Goal: Task Accomplishment & Management: Manage account settings

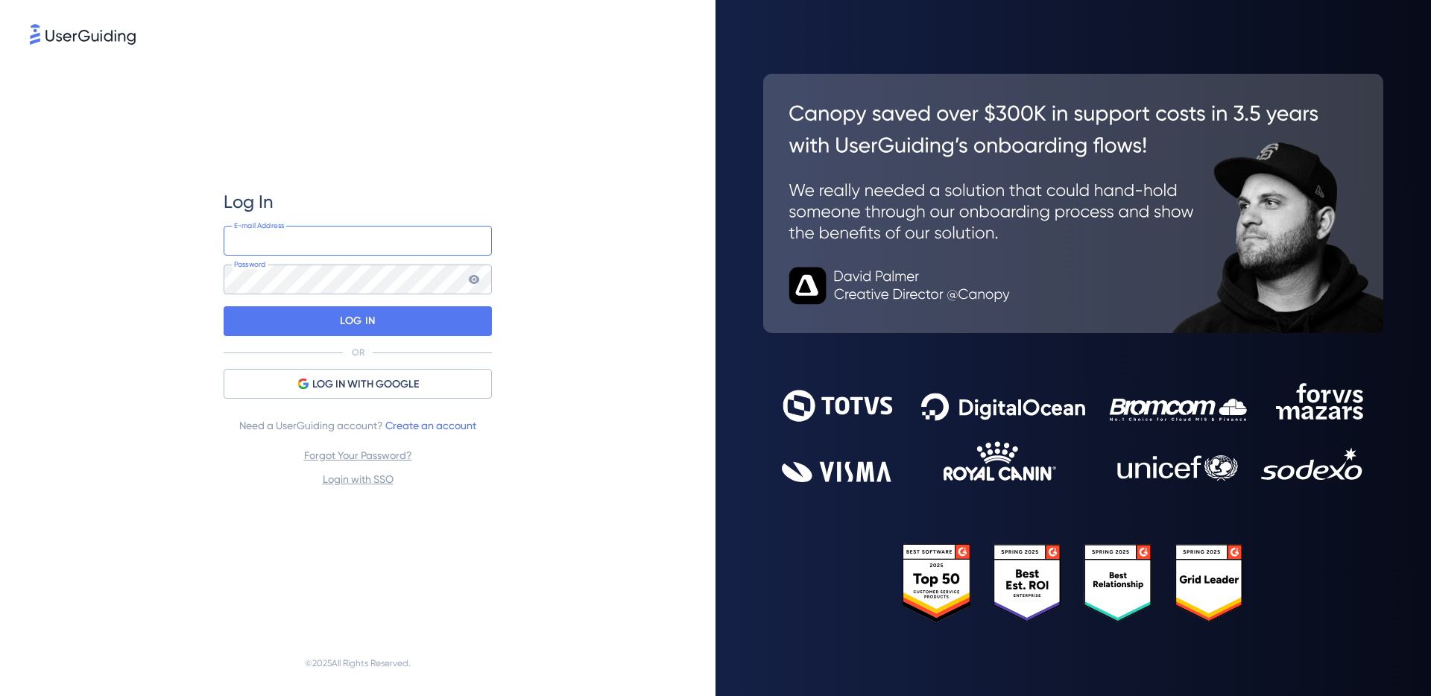
type input "[EMAIL_ADDRESS][DOMAIN_NAME]"
click at [0, 695] on nordpass-portal at bounding box center [0, 696] width 0 height 0
click at [373, 321] on p "LOG IN" at bounding box center [357, 321] width 35 height 24
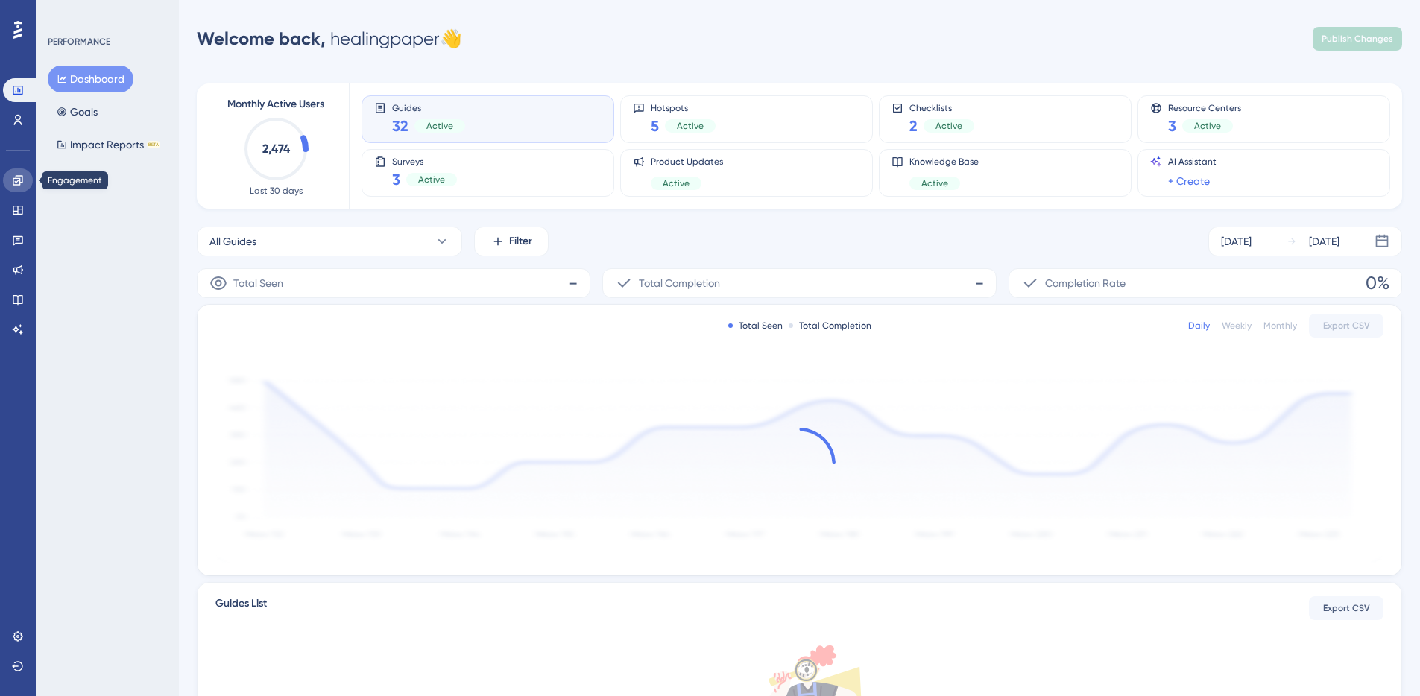
click at [13, 179] on icon at bounding box center [18, 180] width 12 height 12
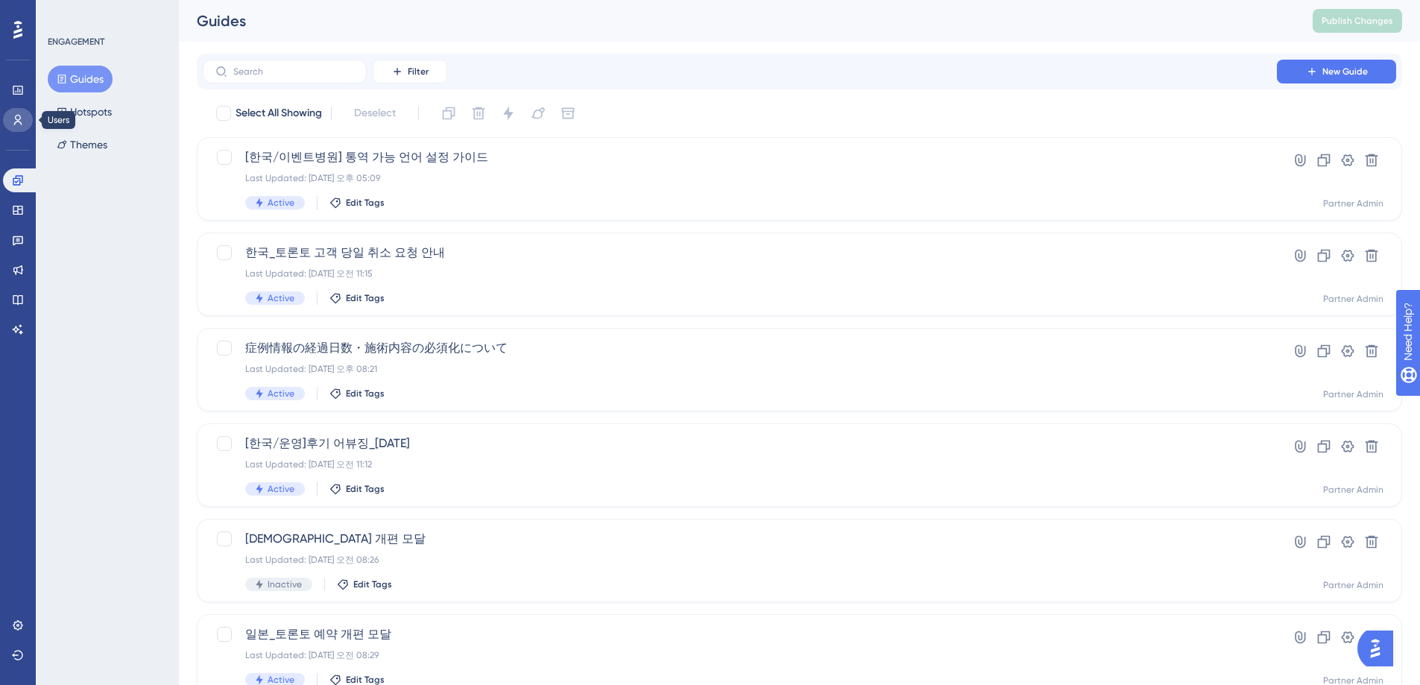
click at [15, 119] on icon at bounding box center [18, 120] width 8 height 10
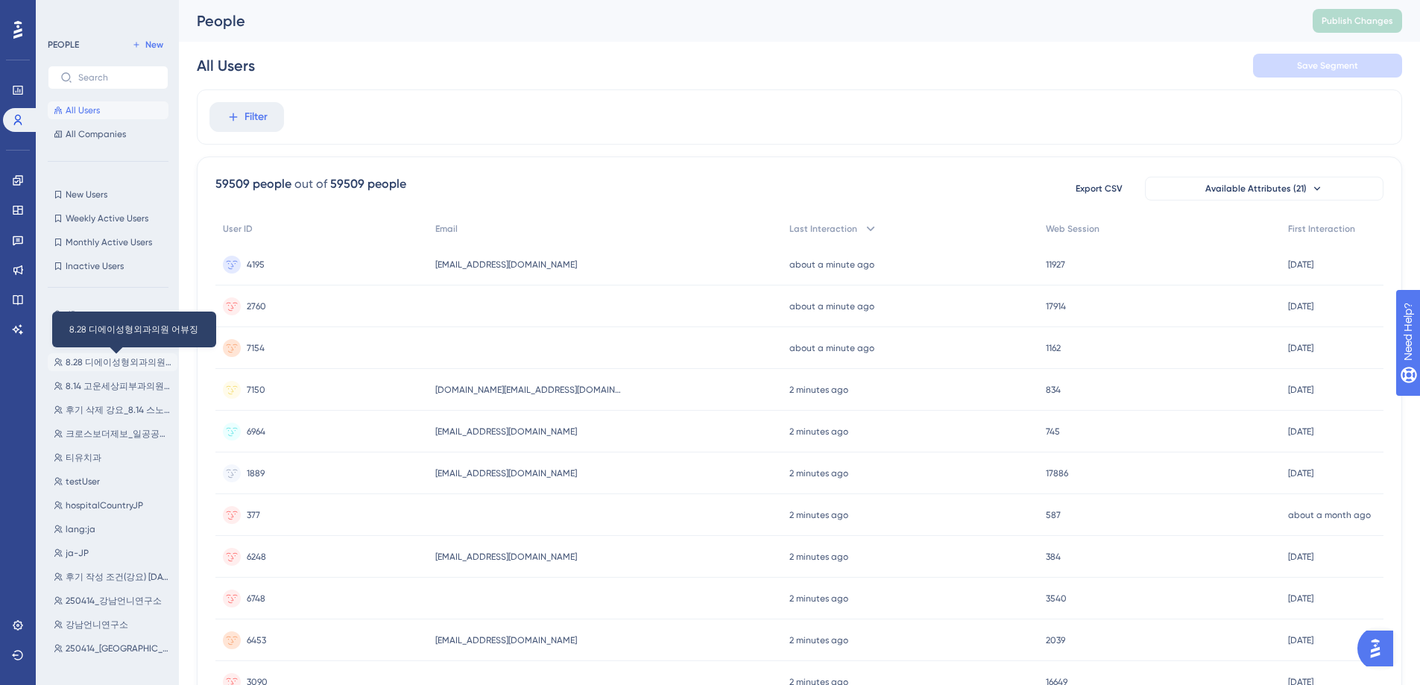
click at [130, 366] on span "8.28 디에이성형외과의원 어뷰징" at bounding box center [119, 362] width 106 height 12
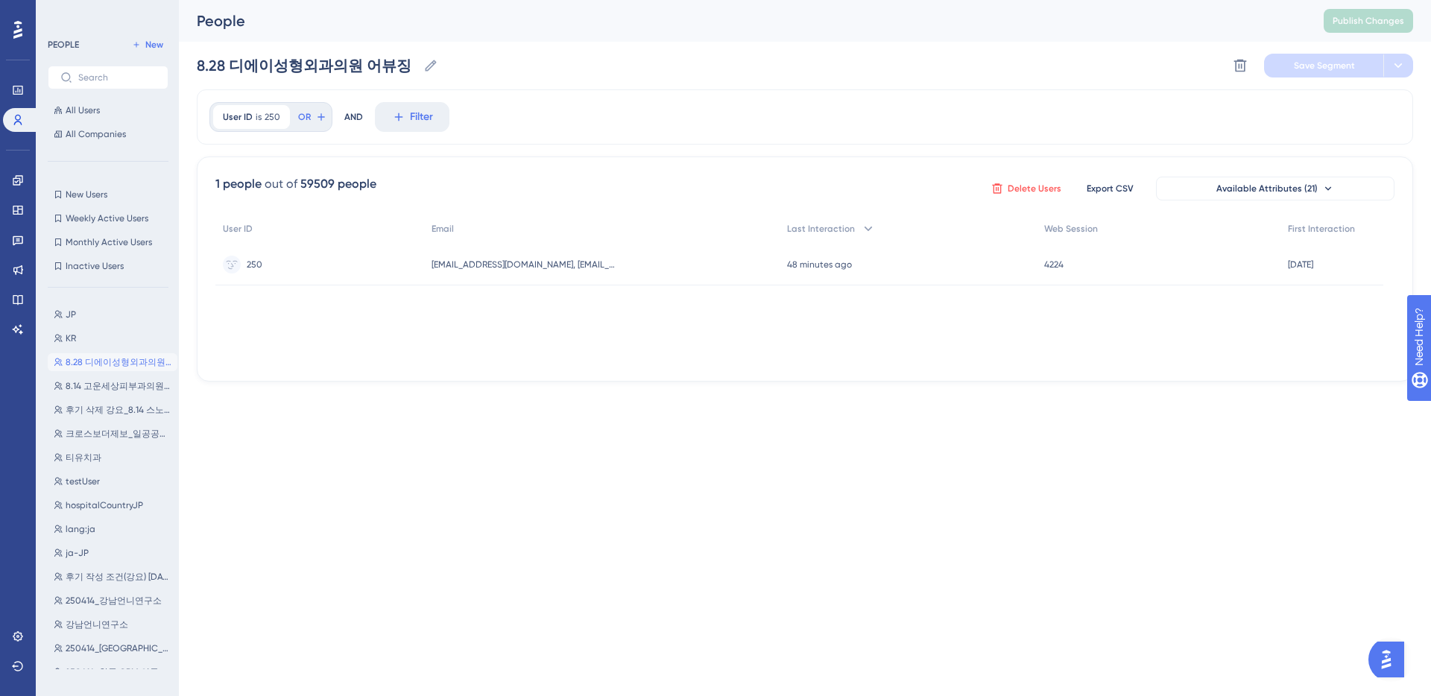
click at [1000, 192] on icon at bounding box center [997, 189] width 12 height 12
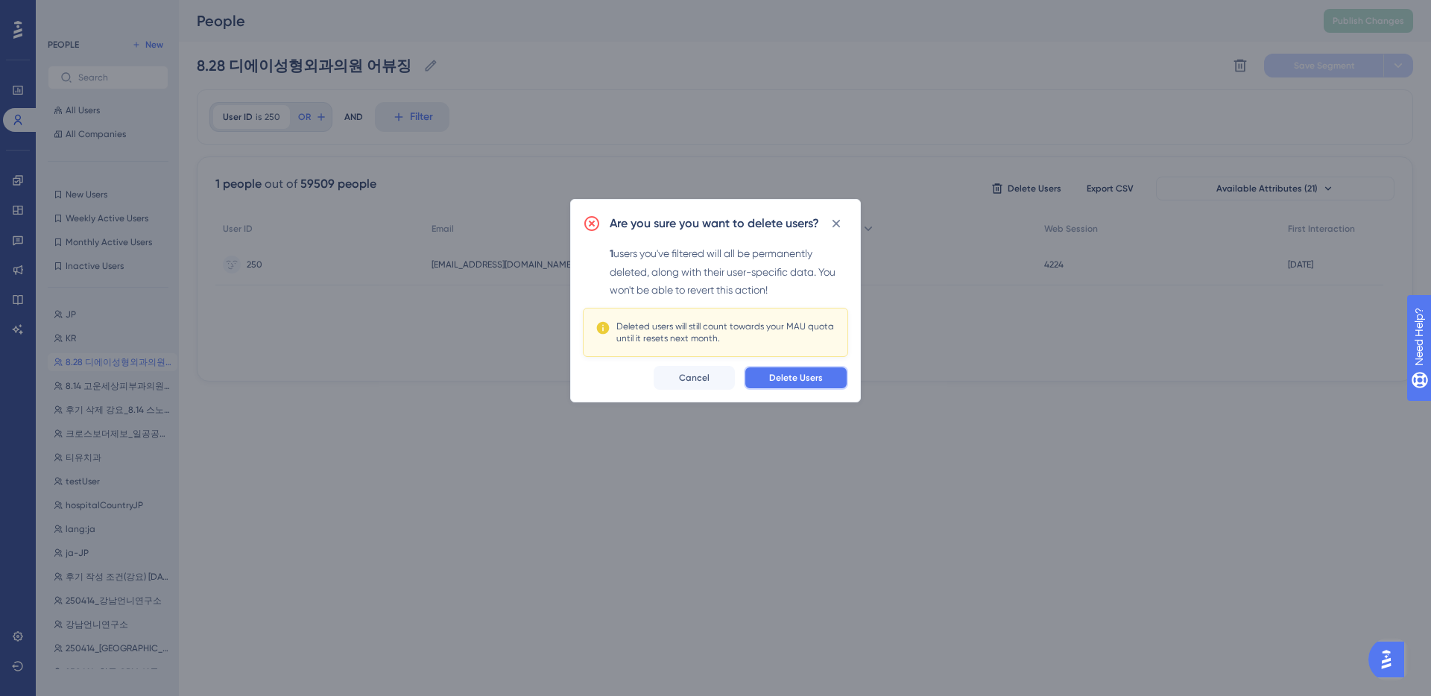
click at [802, 382] on span "Delete Users" at bounding box center [796, 378] width 54 height 12
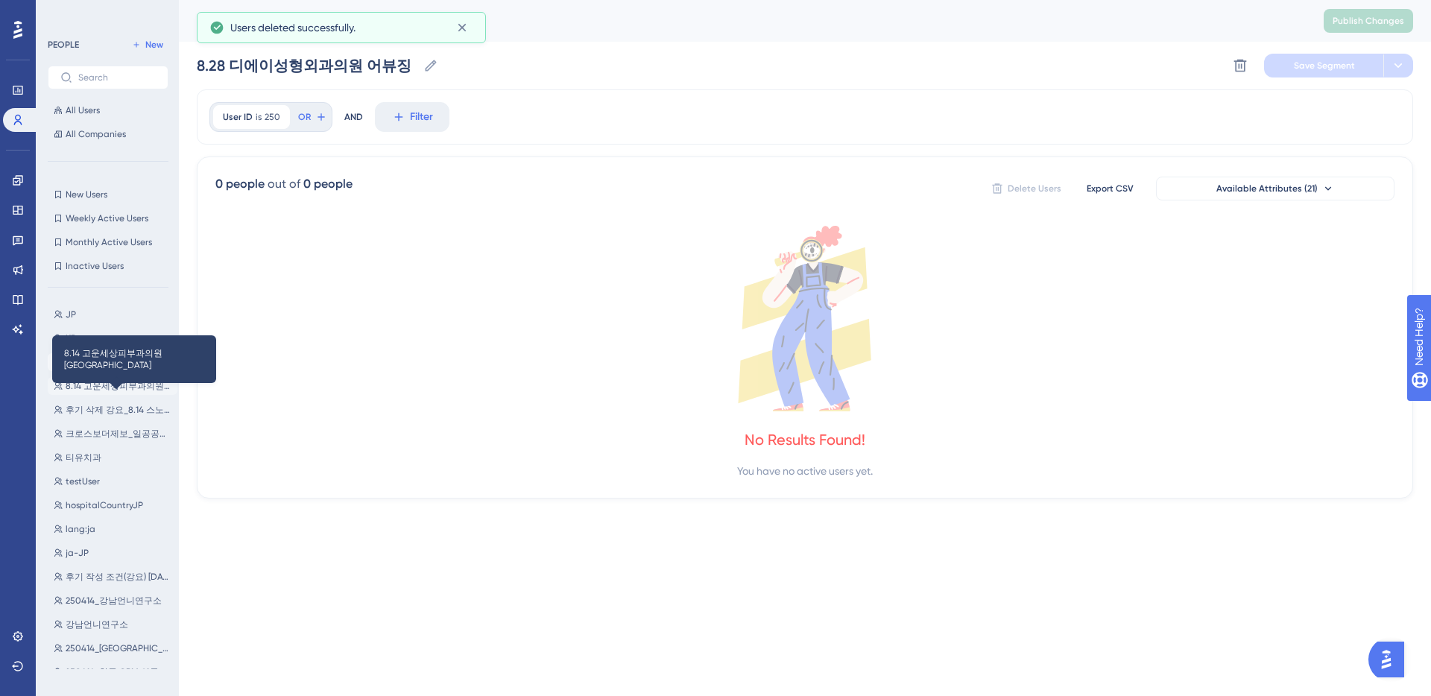
click at [124, 388] on span "8.14 고운세상피부과의원 [GEOGRAPHIC_DATA]" at bounding box center [119, 386] width 106 height 12
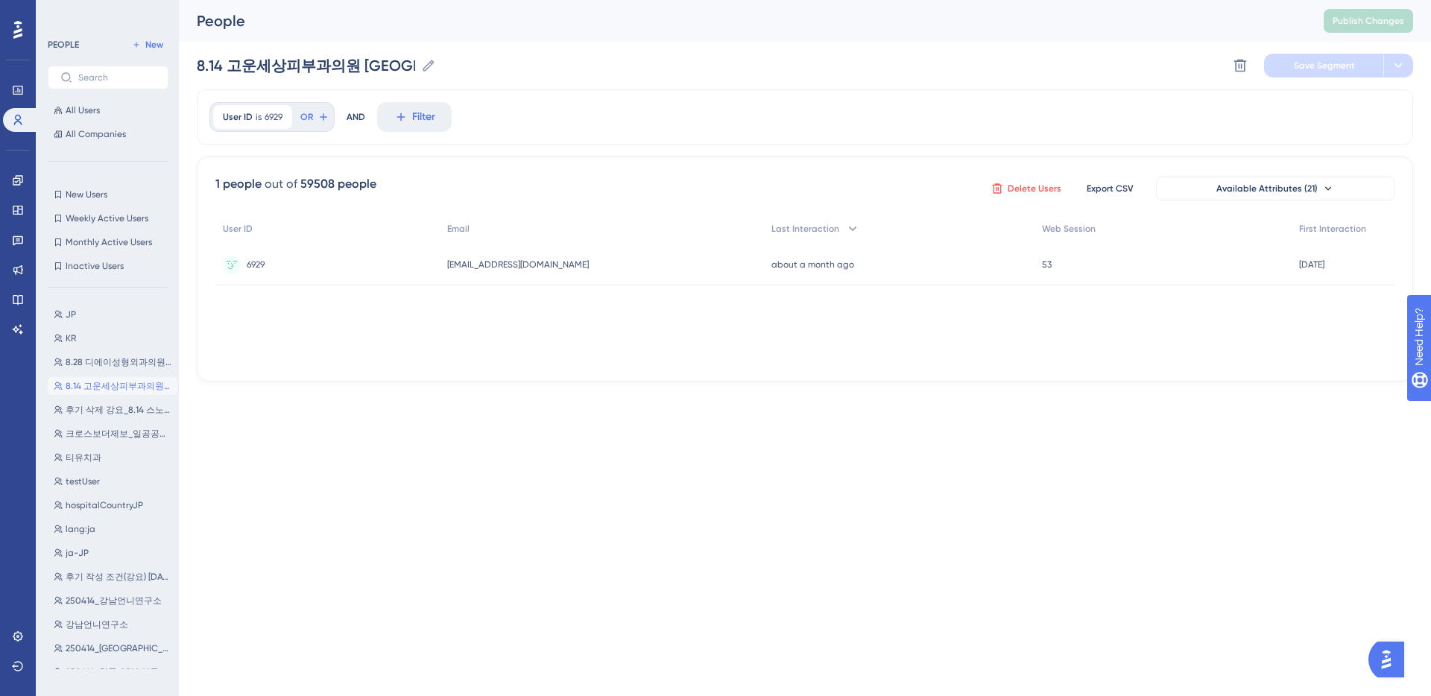
click at [997, 188] on icon at bounding box center [997, 188] width 10 height 10
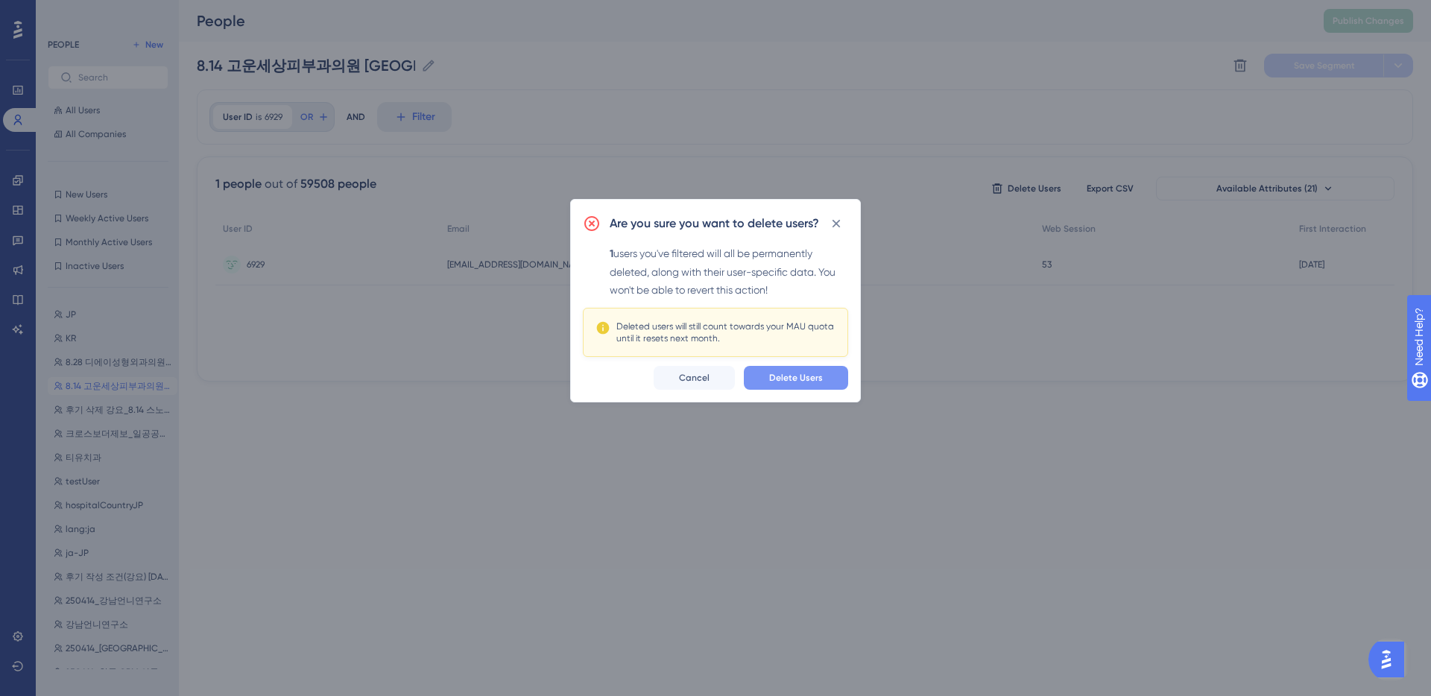
click at [798, 378] on span "Delete Users" at bounding box center [796, 378] width 54 height 12
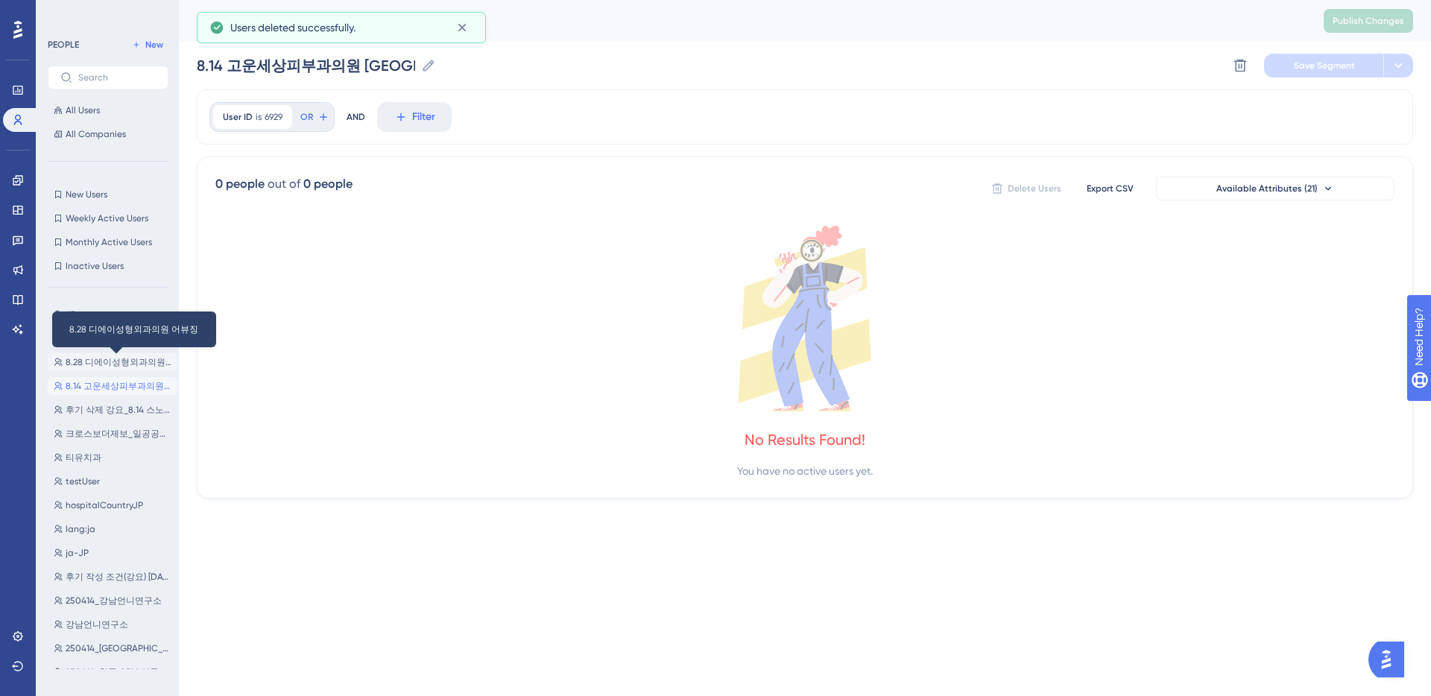
click at [118, 362] on span "8.28 디에이성형외과의원 어뷰징" at bounding box center [119, 362] width 106 height 12
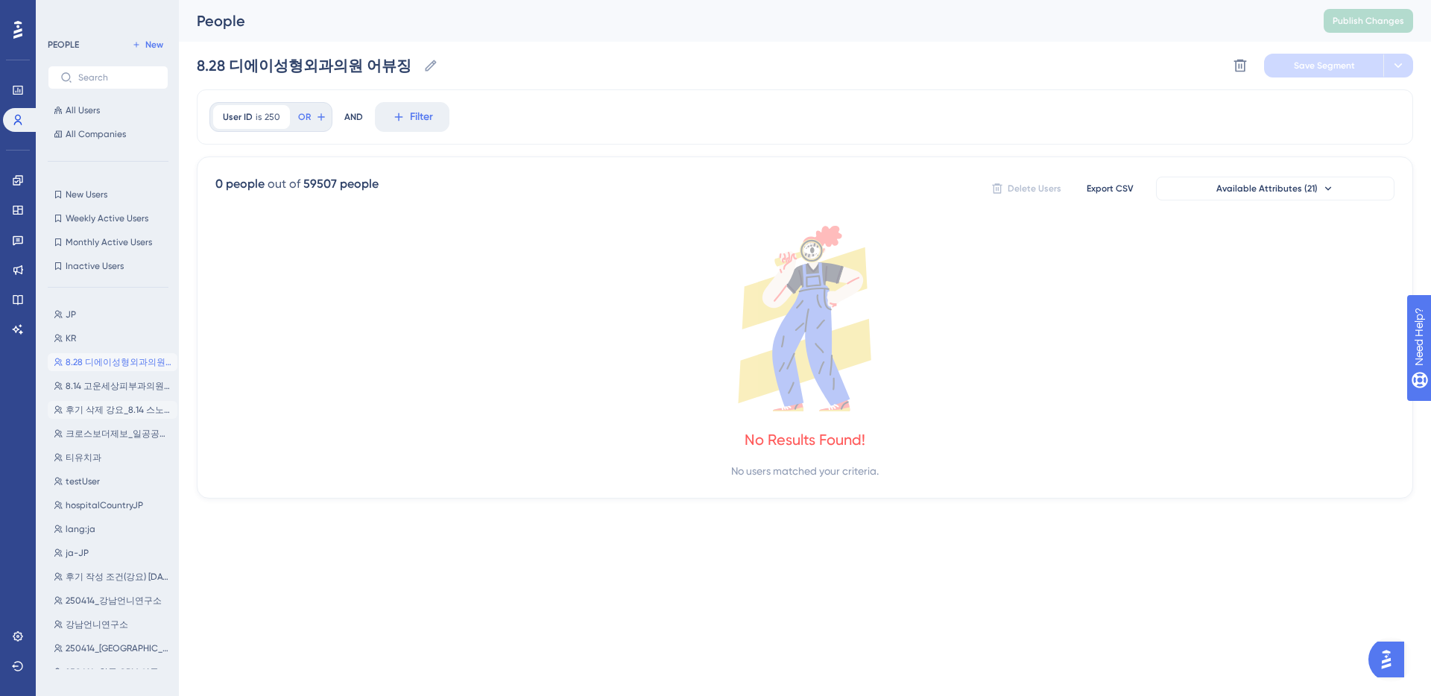
click at [123, 414] on span "후기 삭제 강요_8.14 스노우" at bounding box center [119, 410] width 106 height 12
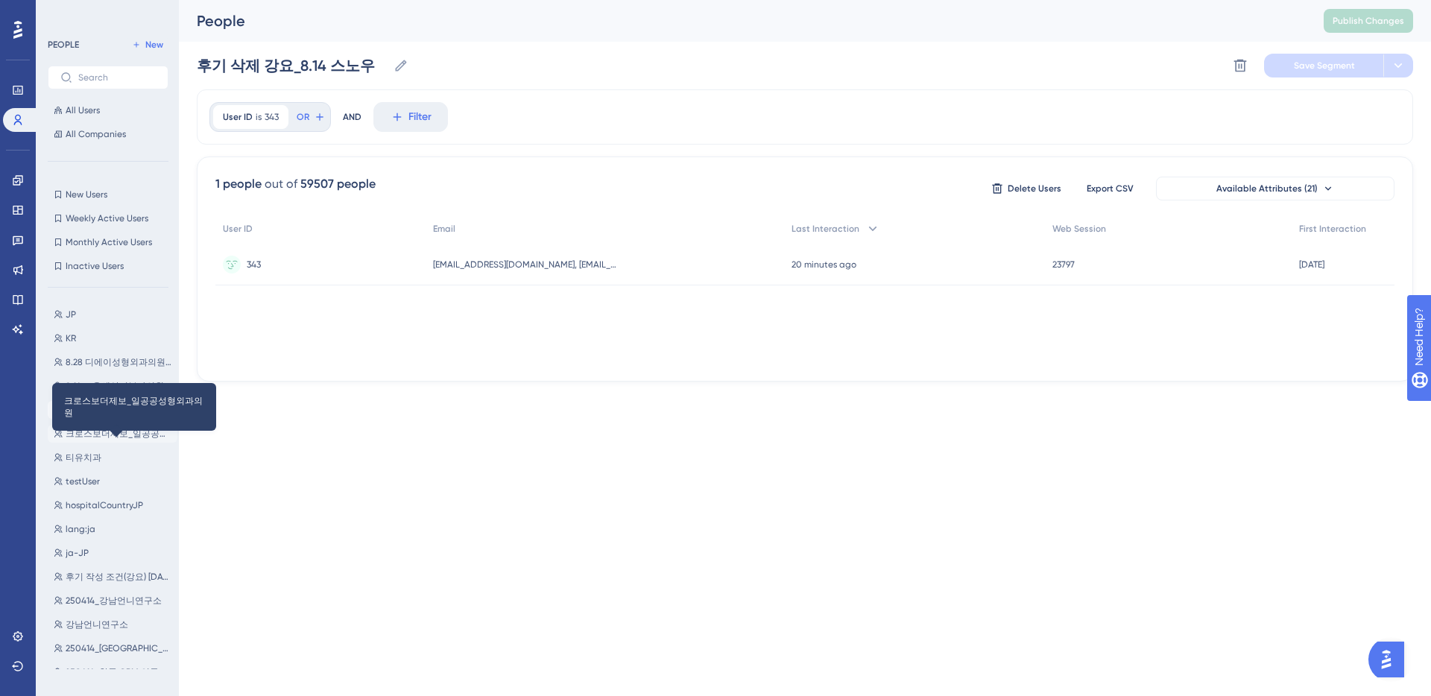
click at [127, 433] on span "크로스보더제보_일공공성형외과의원" at bounding box center [119, 434] width 106 height 12
type input "크로스보더제보_일공공성형외과의원"
